Goal: Transaction & Acquisition: Purchase product/service

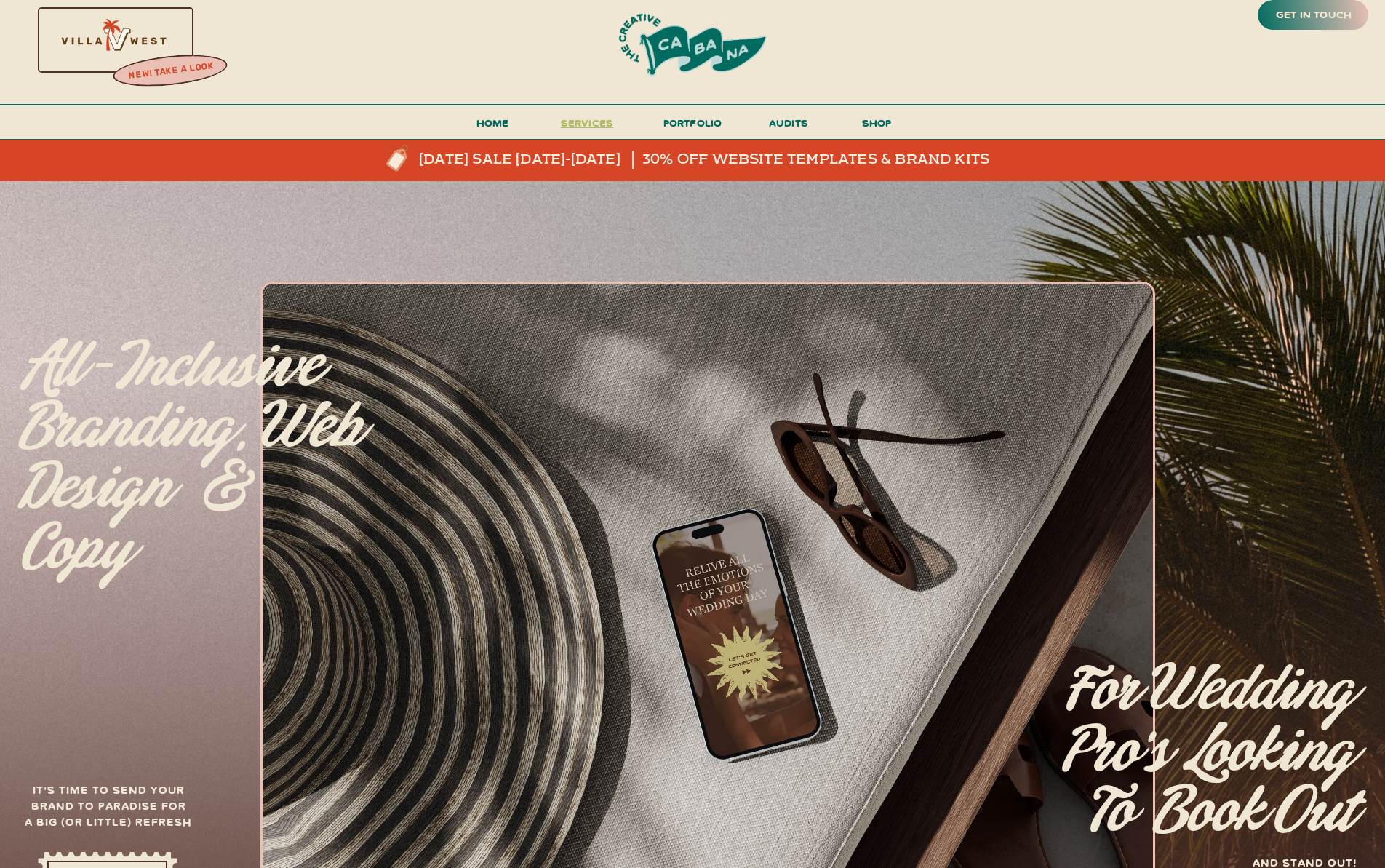
scroll to position [18, 0]
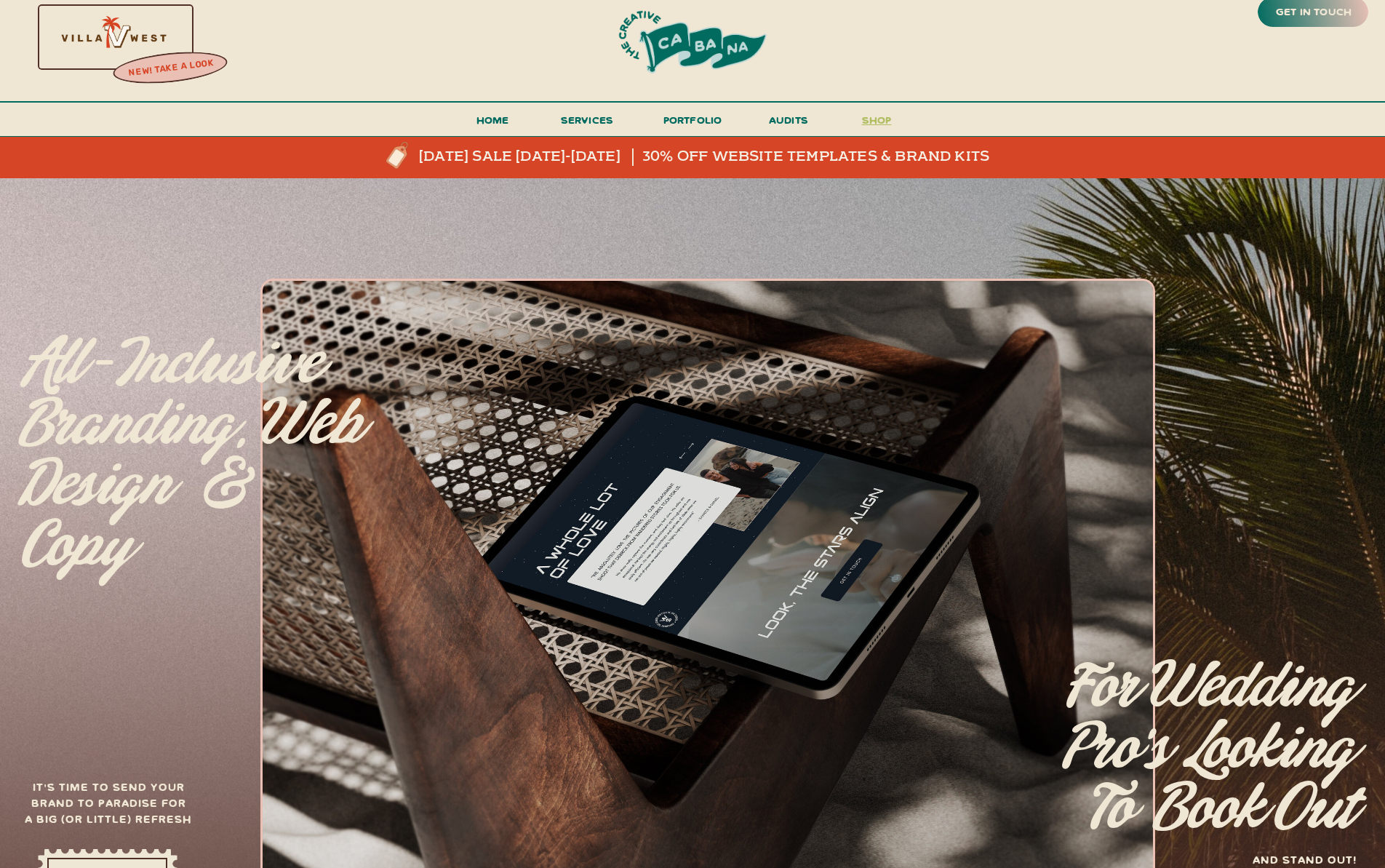
click at [872, 121] on h3 "shop" at bounding box center [877, 123] width 70 height 26
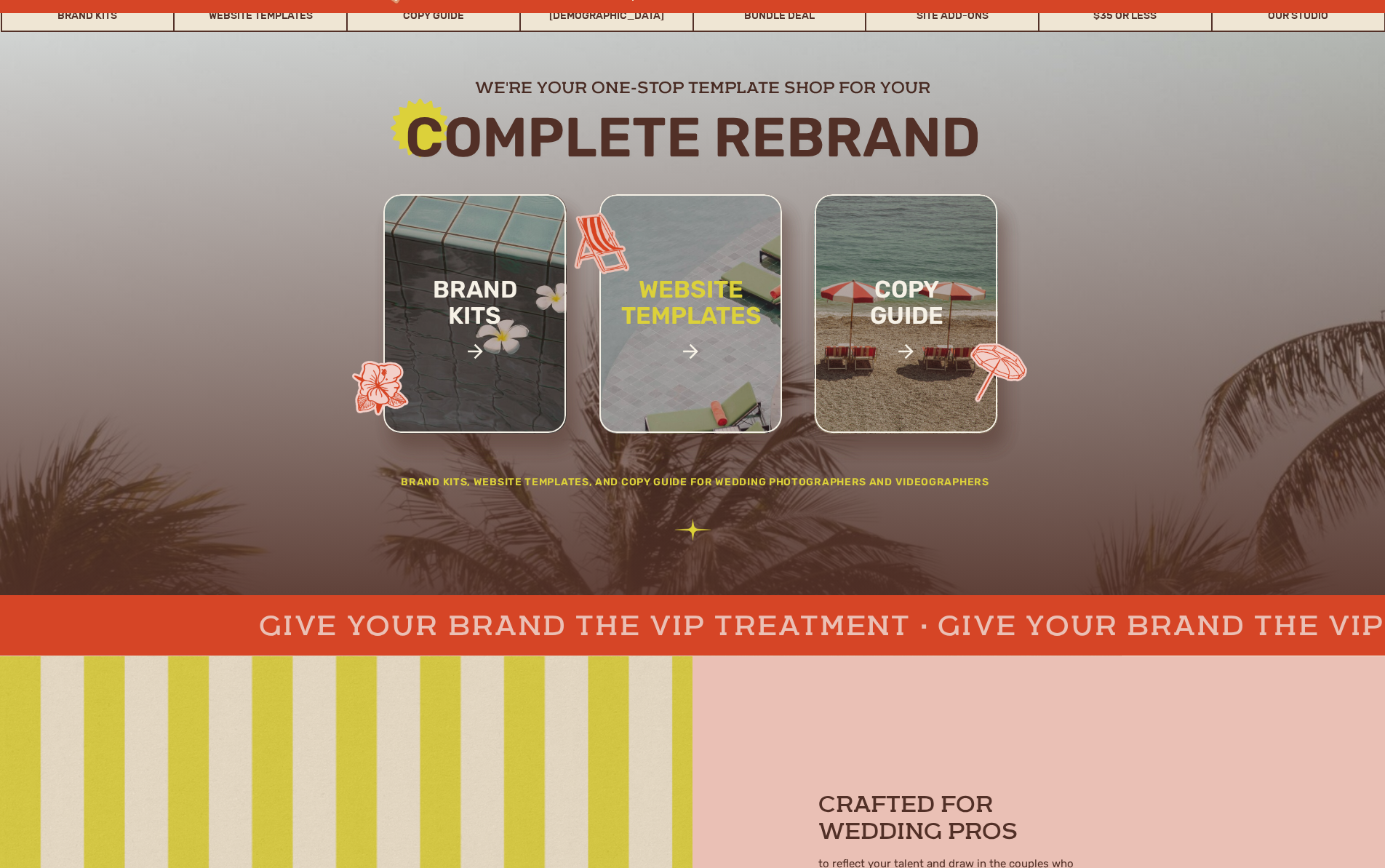
click at [725, 346] on h2 "website templates" at bounding box center [691, 318] width 190 height 83
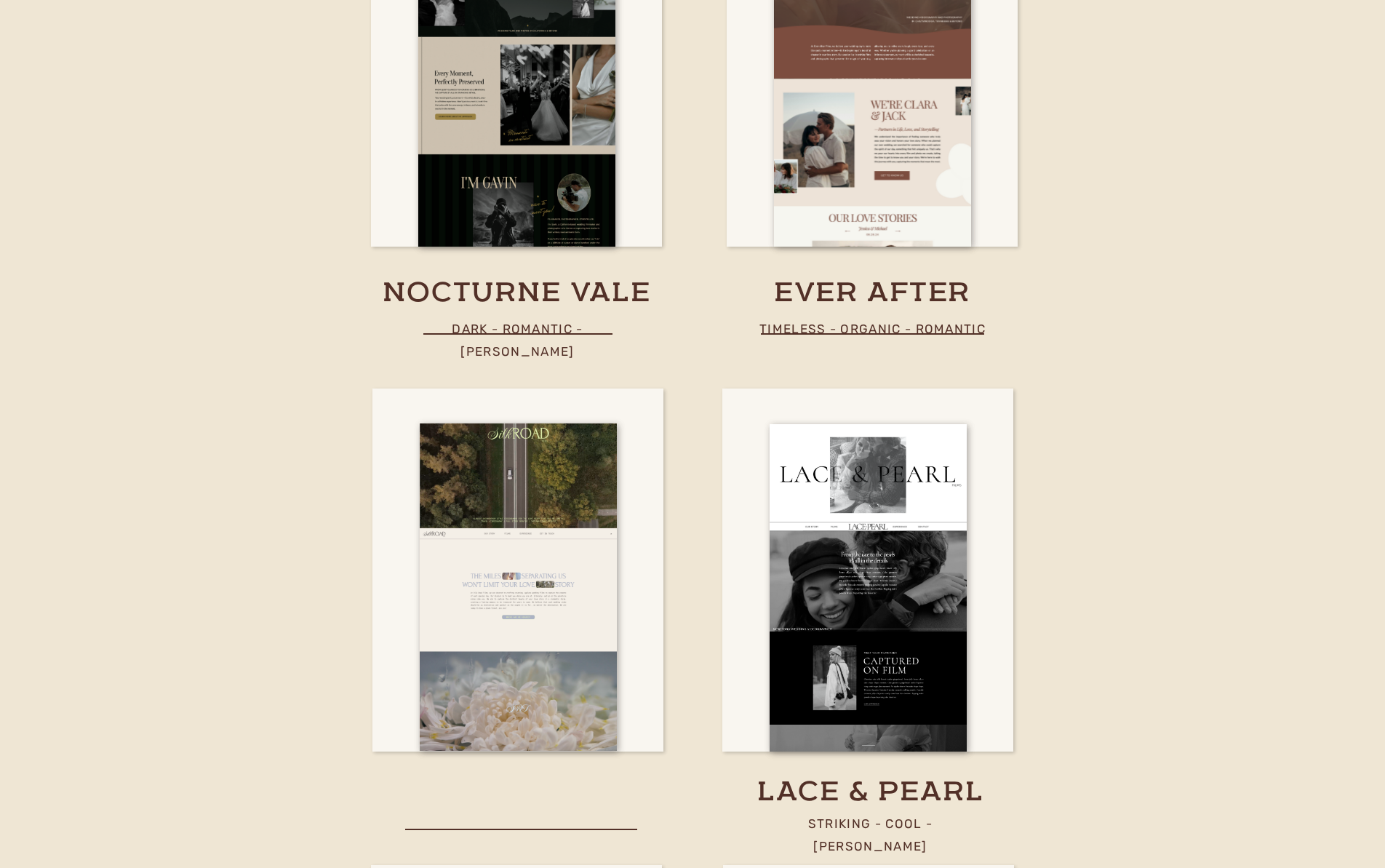
scroll to position [4608, 0]
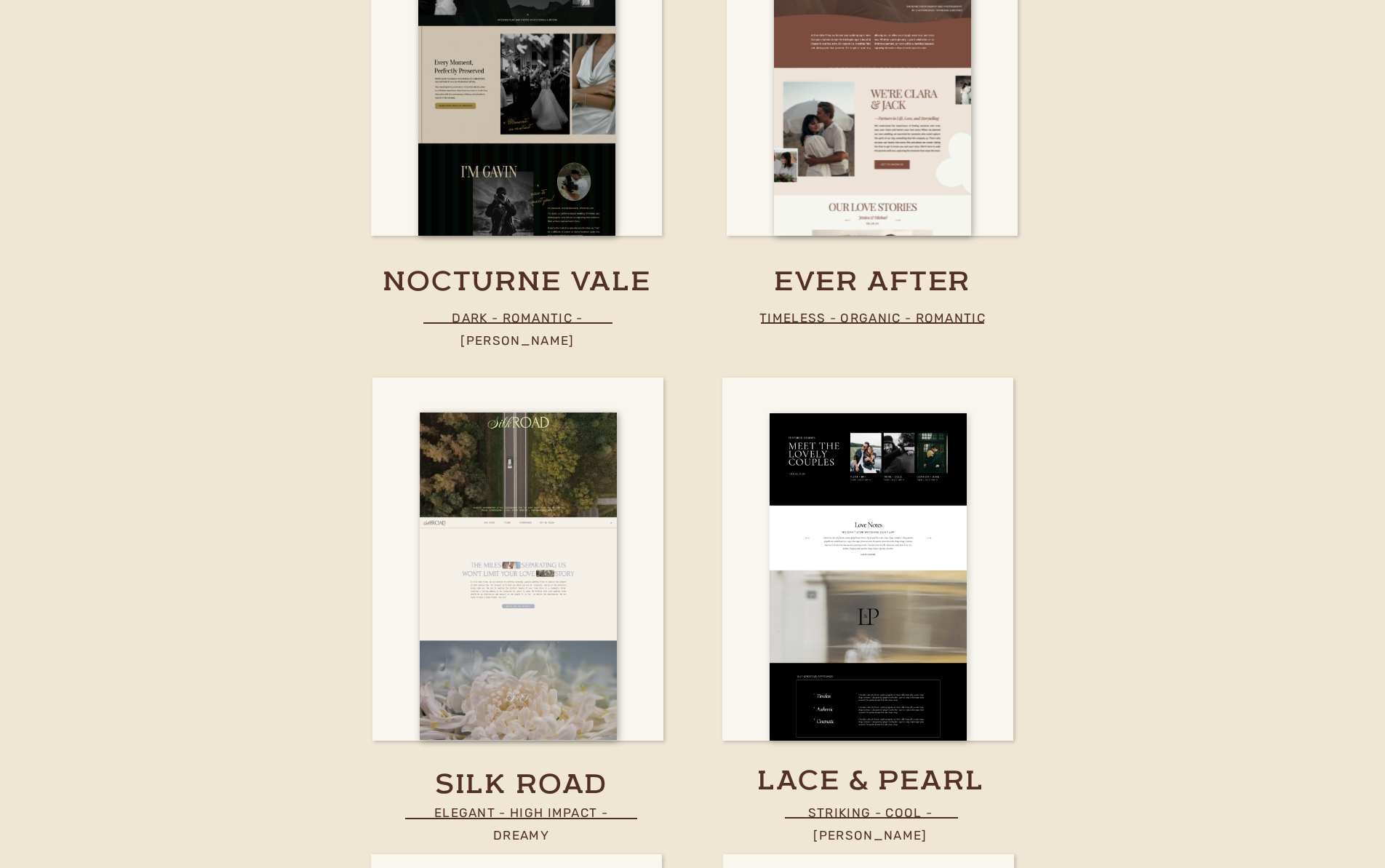
click at [810, 641] on div at bounding box center [868, 577] width 197 height 327
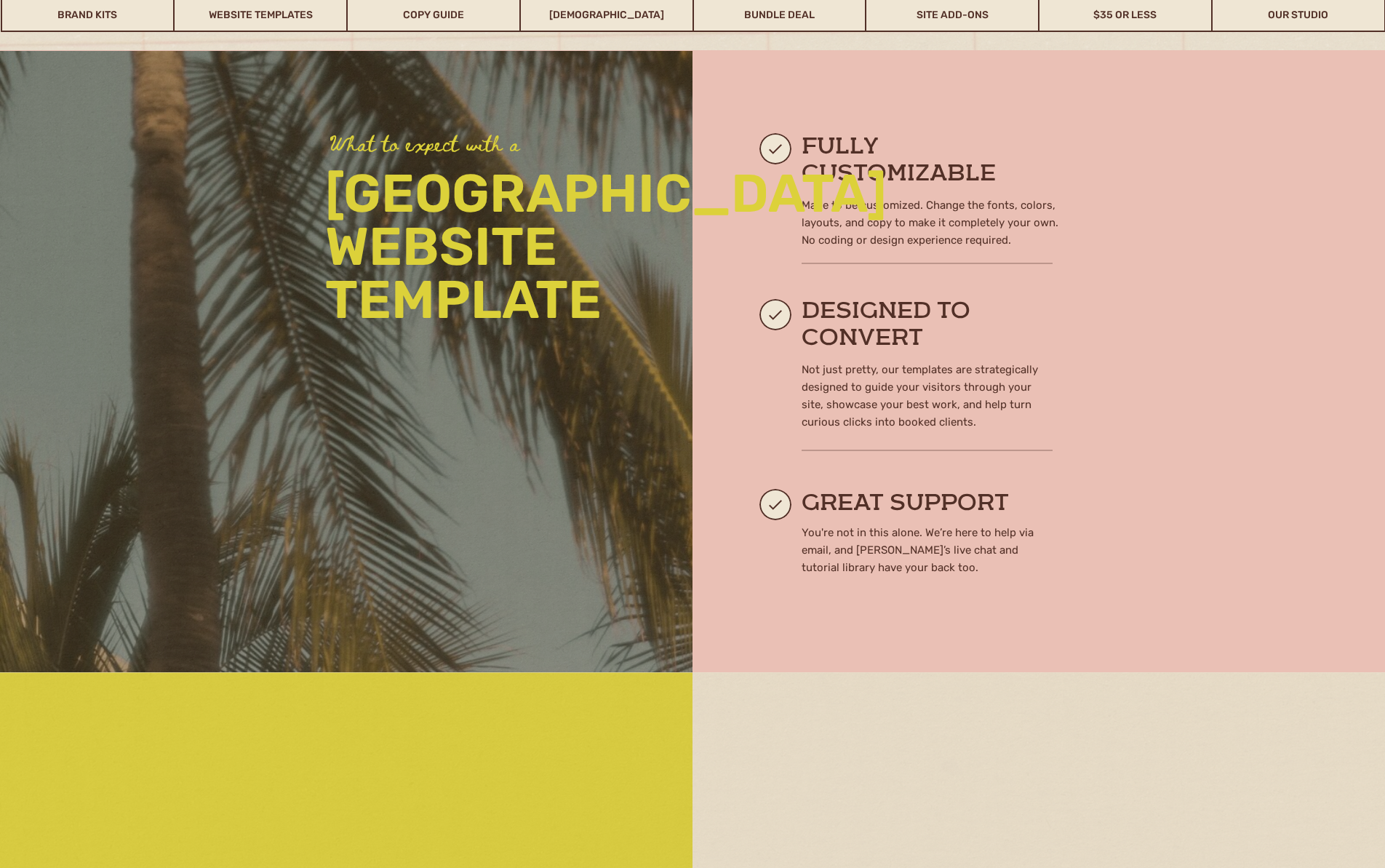
scroll to position [1249, 0]
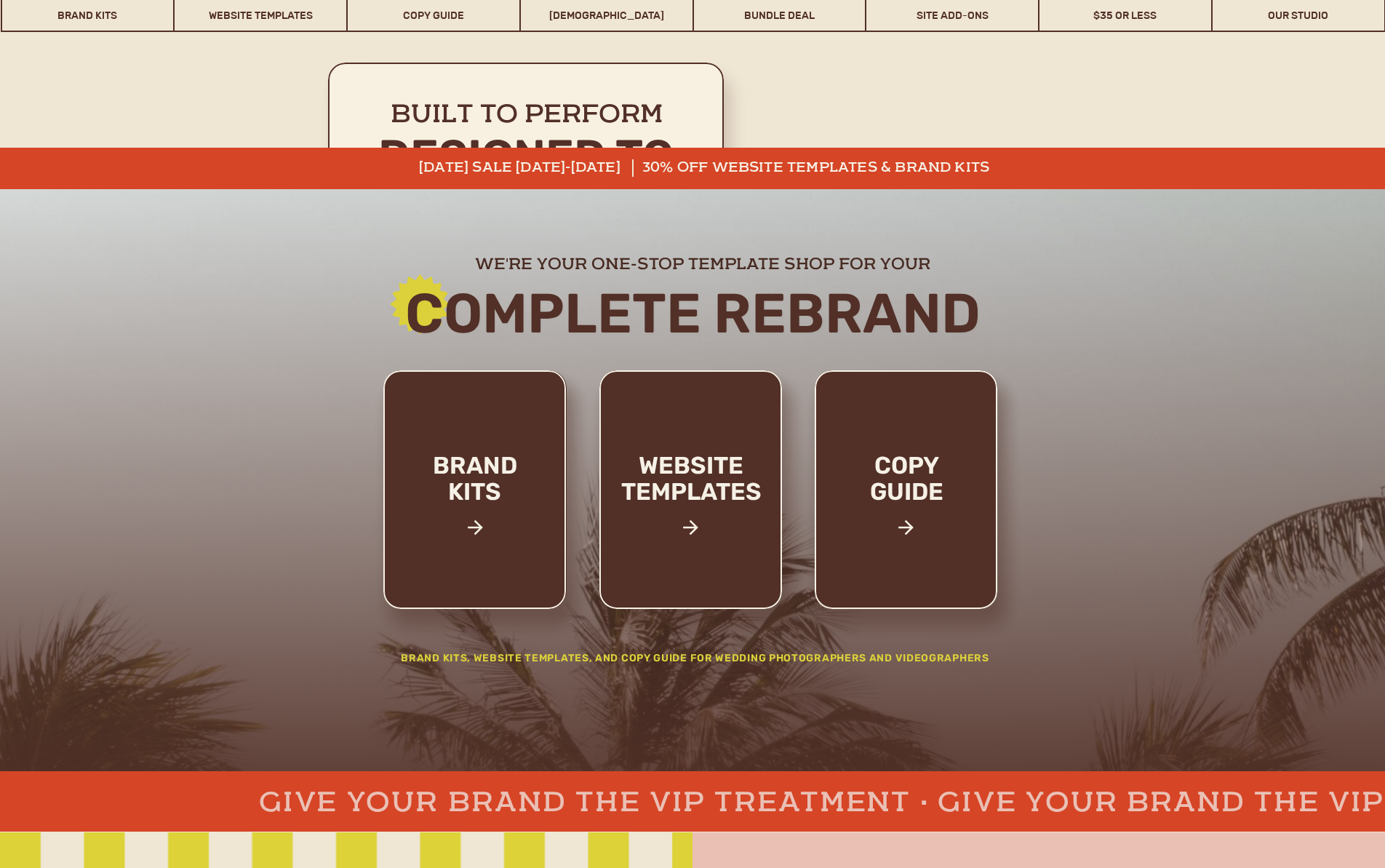
scroll to position [4608, 0]
